Goal: Use online tool/utility: Utilize a website feature to perform a specific function

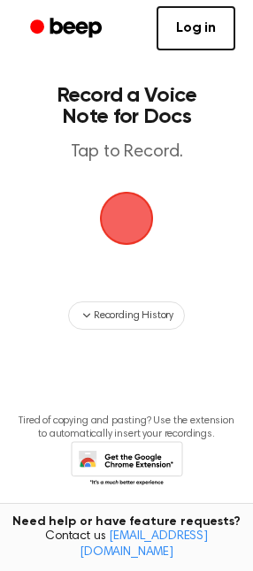
click at [116, 222] on span "button" at bounding box center [127, 219] width 54 height 54
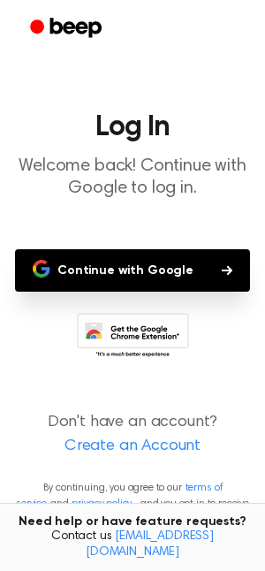
click at [121, 283] on button "Continue with Google" at bounding box center [132, 270] width 235 height 42
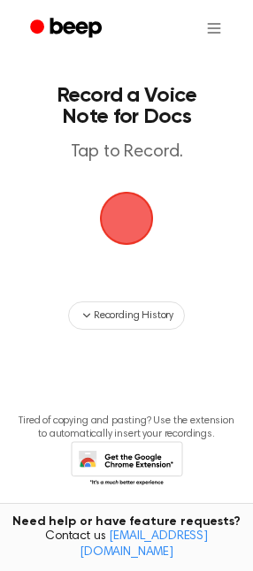
click at [120, 222] on span "button" at bounding box center [127, 219] width 50 height 50
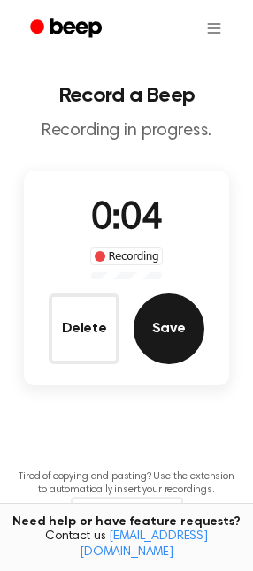
click at [165, 331] on button "Save" at bounding box center [169, 329] width 71 height 71
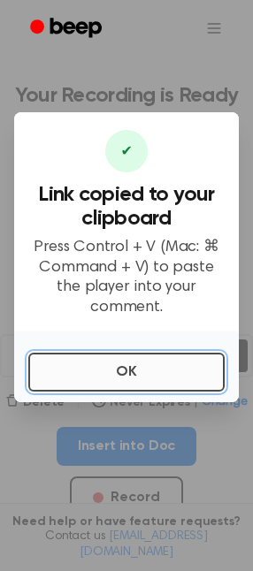
click at [126, 364] on button "OK" at bounding box center [126, 372] width 196 height 39
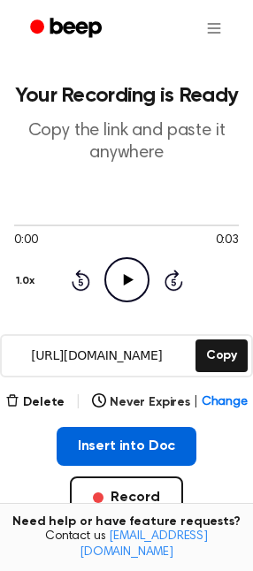
click at [118, 449] on button "Insert into Doc" at bounding box center [127, 446] width 141 height 39
